Goal: Understand process/instructions: Learn how to perform a task or action

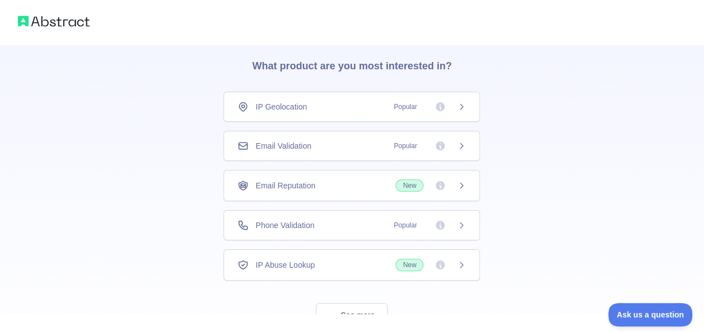
scroll to position [76, 0]
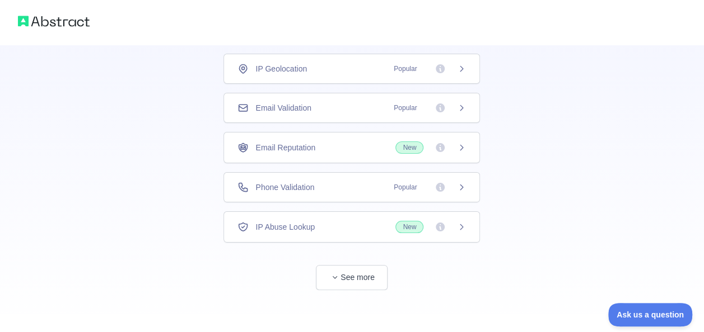
click at [354, 292] on div "👋 Welcome! Please answer the following questions to improve your experience. Wh…" at bounding box center [352, 152] width 316 height 367
click at [350, 275] on button "See more" at bounding box center [352, 277] width 72 height 25
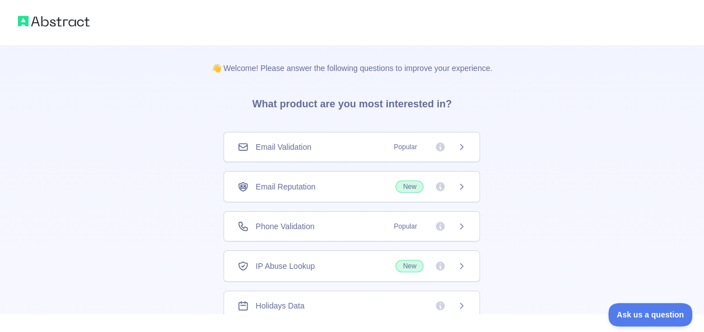
scroll to position [0, 0]
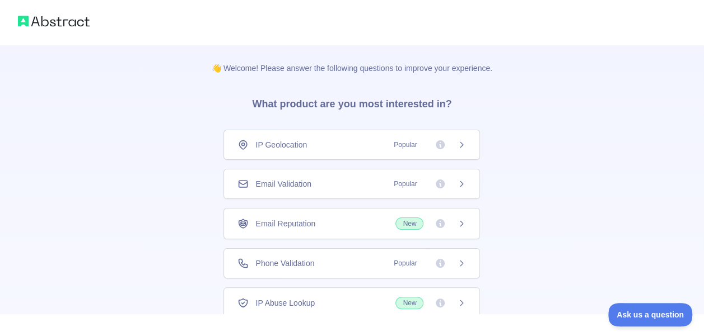
click at [293, 264] on span "Phone Validation" at bounding box center [284, 263] width 59 height 11
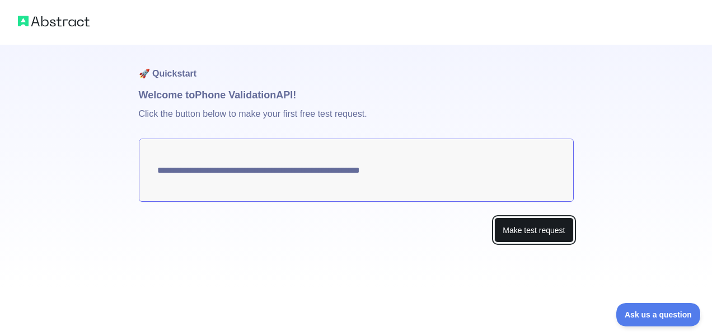
click at [511, 230] on button "Make test request" at bounding box center [533, 230] width 79 height 25
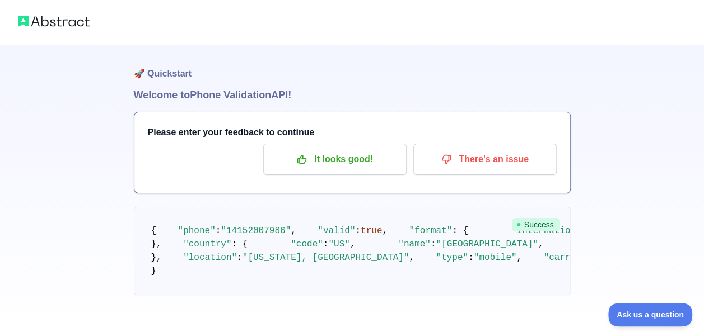
click at [540, 55] on h1 "🚀 Quickstart" at bounding box center [352, 66] width 437 height 43
